Goal: Information Seeking & Learning: Check status

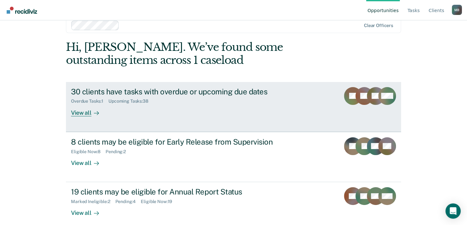
scroll to position [19, 0]
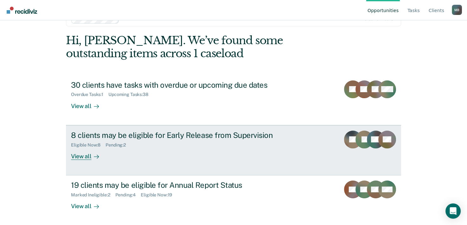
click at [235, 137] on div "8 clients may be eligible for Early Release from Supervision" at bounding box center [182, 134] width 223 height 9
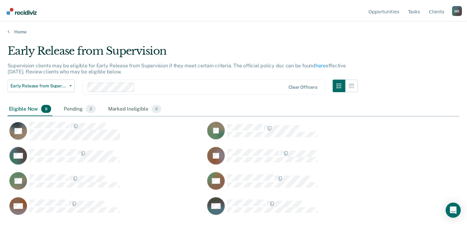
scroll to position [128, 452]
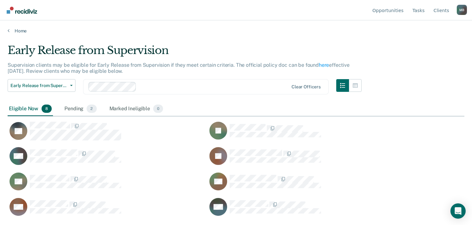
click at [25, 108] on div "Eligible Now 8" at bounding box center [30, 109] width 45 height 14
click at [18, 30] on link "Home" at bounding box center [236, 31] width 457 height 6
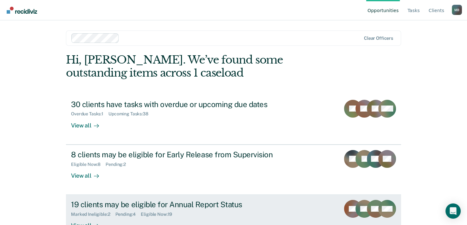
click at [183, 200] on div "19 clients may be eligible for Annual Report Status" at bounding box center [182, 204] width 223 height 9
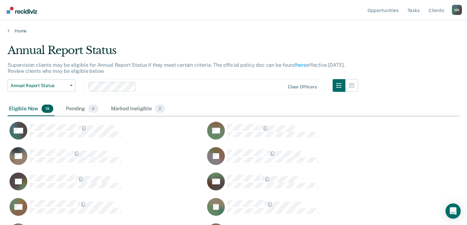
scroll to position [128, 447]
